Goal: Information Seeking & Learning: Find specific fact

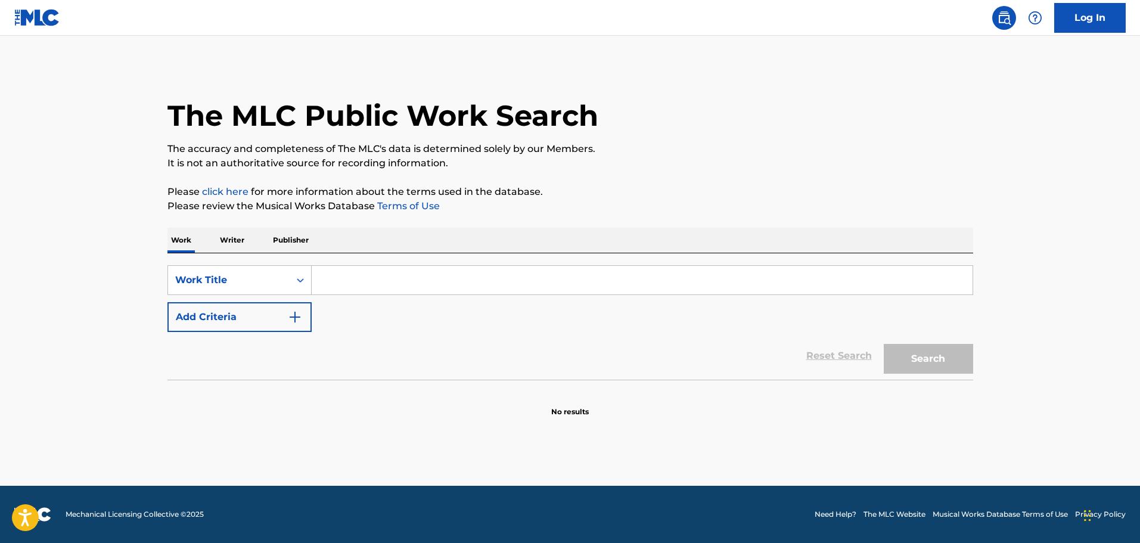
click at [408, 270] on input "Search Form" at bounding box center [642, 280] width 661 height 29
paste input "Miss You"
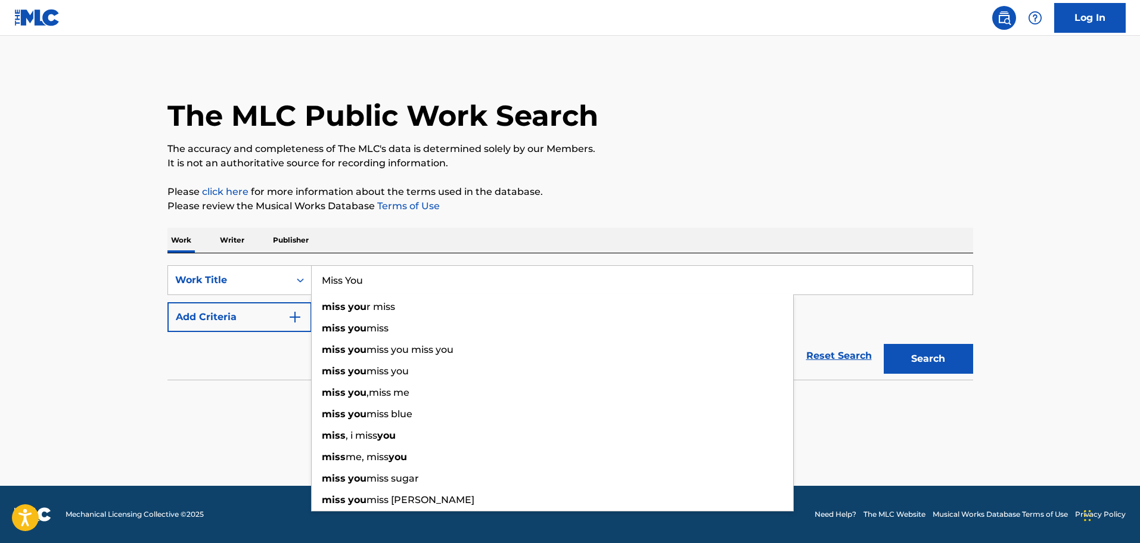
type input "Miss You"
click at [247, 314] on button "Add Criteria" at bounding box center [239, 317] width 144 height 30
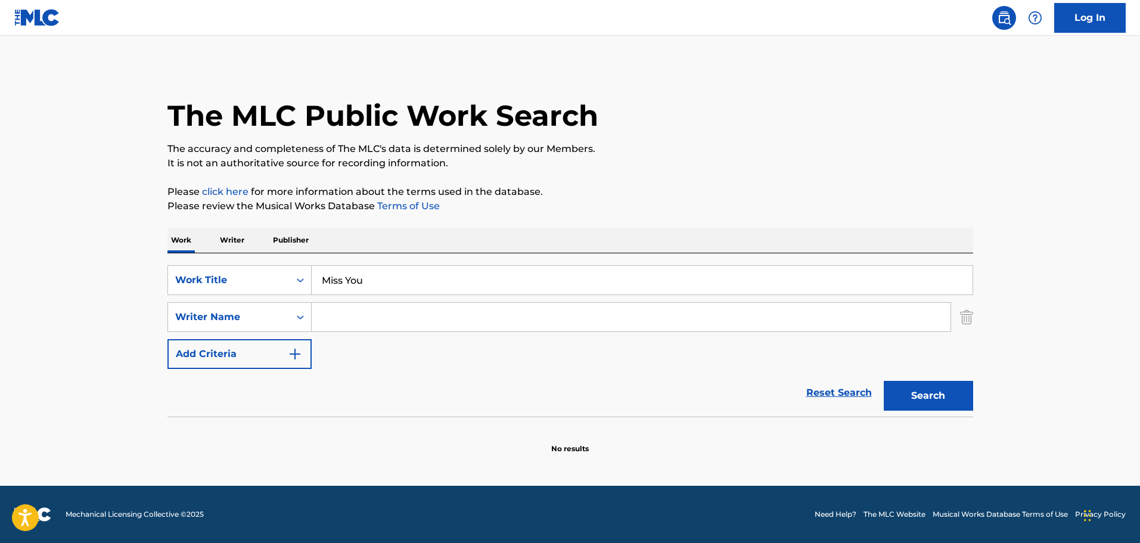
click at [337, 309] on input "Search Form" at bounding box center [631, 317] width 639 height 29
paste input "Emenike"
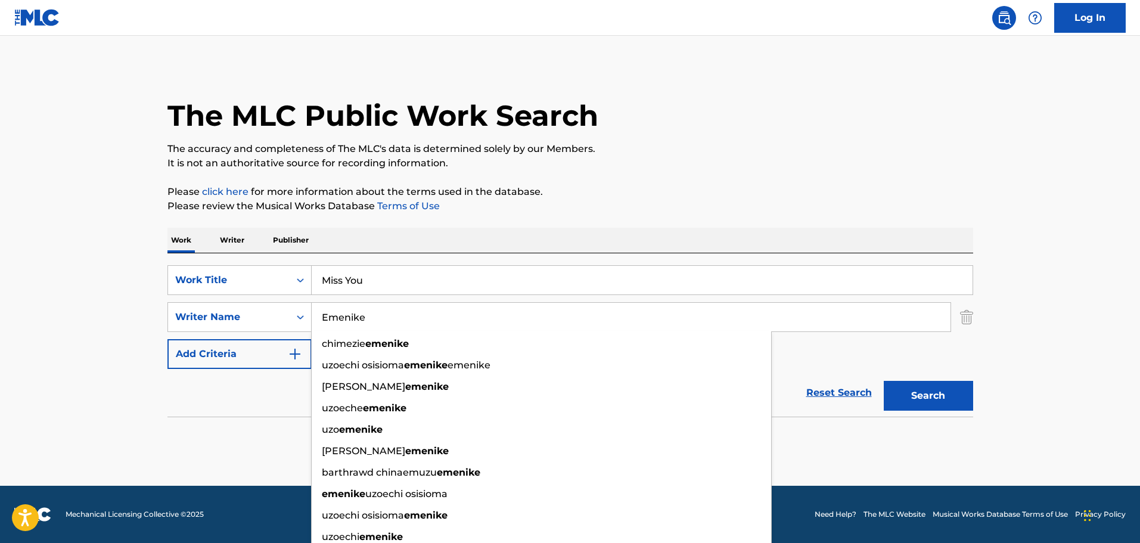
type input "Emenike"
click at [921, 394] on button "Search" at bounding box center [928, 396] width 89 height 30
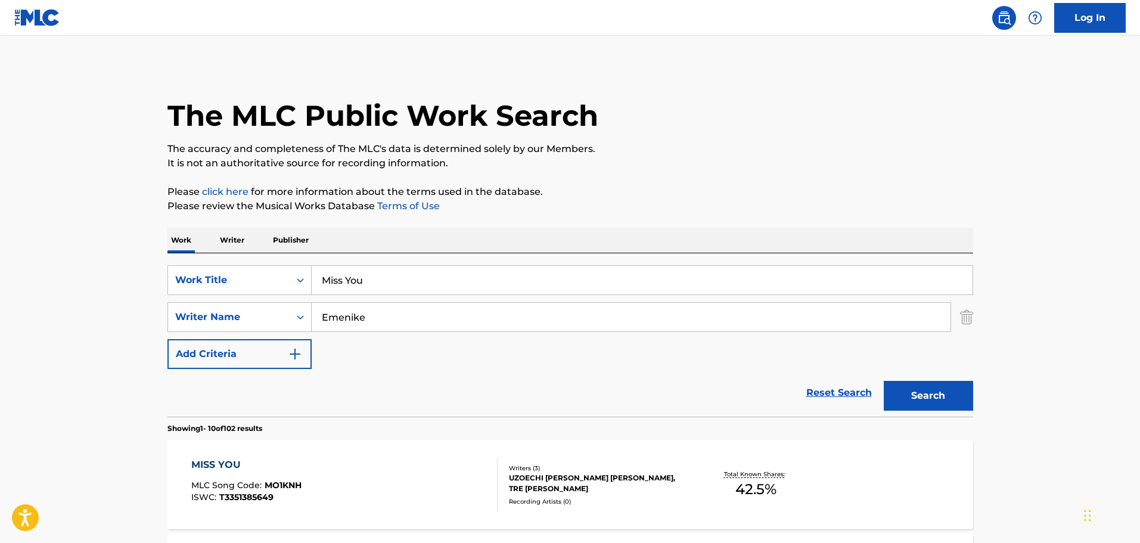
scroll to position [179, 0]
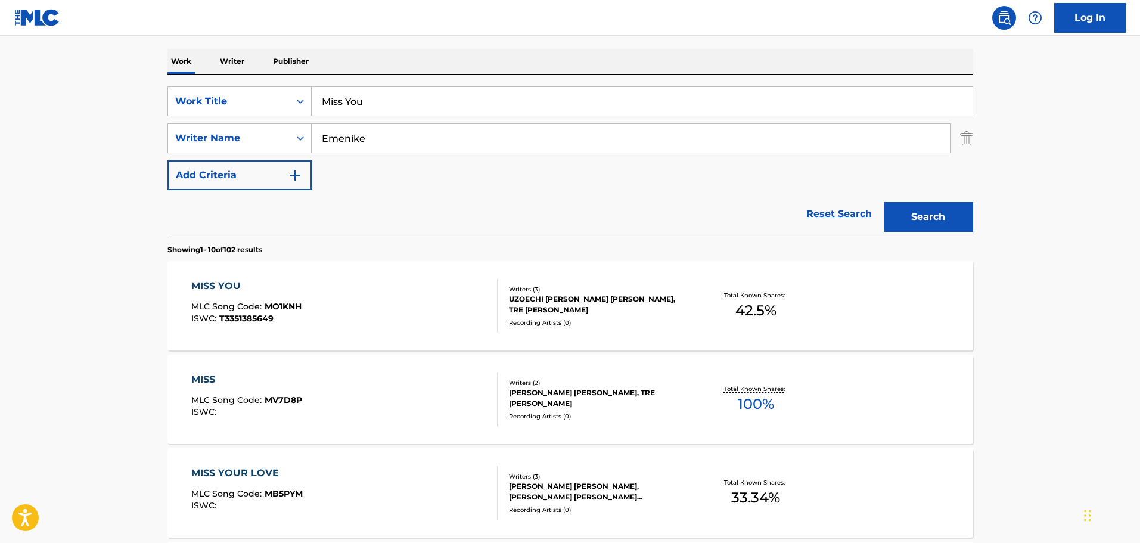
click at [635, 394] on div "[PERSON_NAME] [PERSON_NAME], TRE [PERSON_NAME]" at bounding box center [599, 397] width 180 height 21
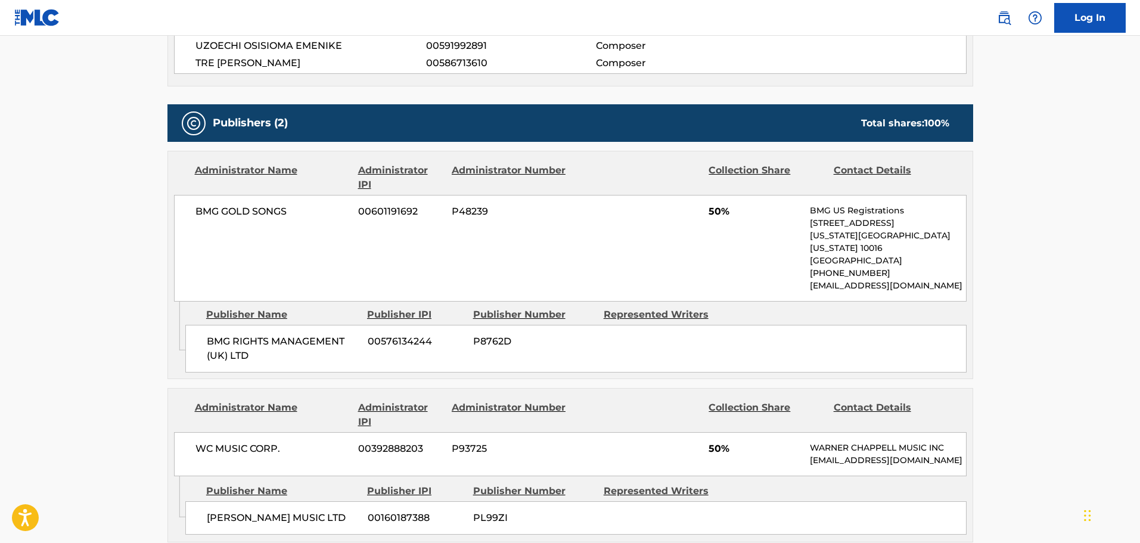
scroll to position [417, 0]
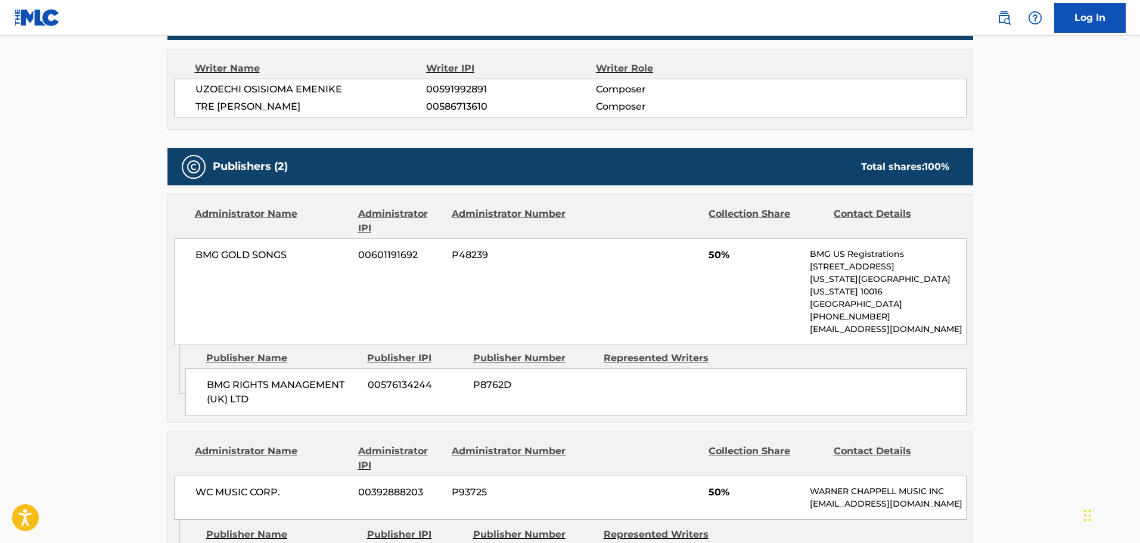
click at [232, 256] on span "BMG GOLD SONGS" at bounding box center [273, 255] width 154 height 14
click at [280, 378] on span "BMG RIGHTS MANAGEMENT (UK) LTD" at bounding box center [283, 392] width 152 height 29
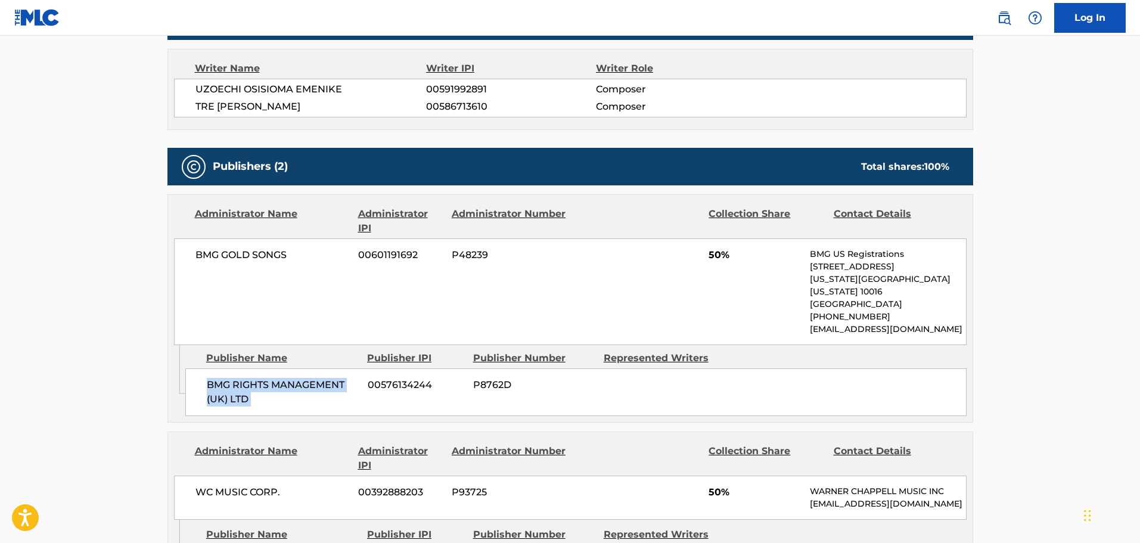
copy div "BMG RIGHTS MANAGEMENT (UK) LTD"
